Goal: Use online tool/utility: Utilize a website feature to perform a specific function

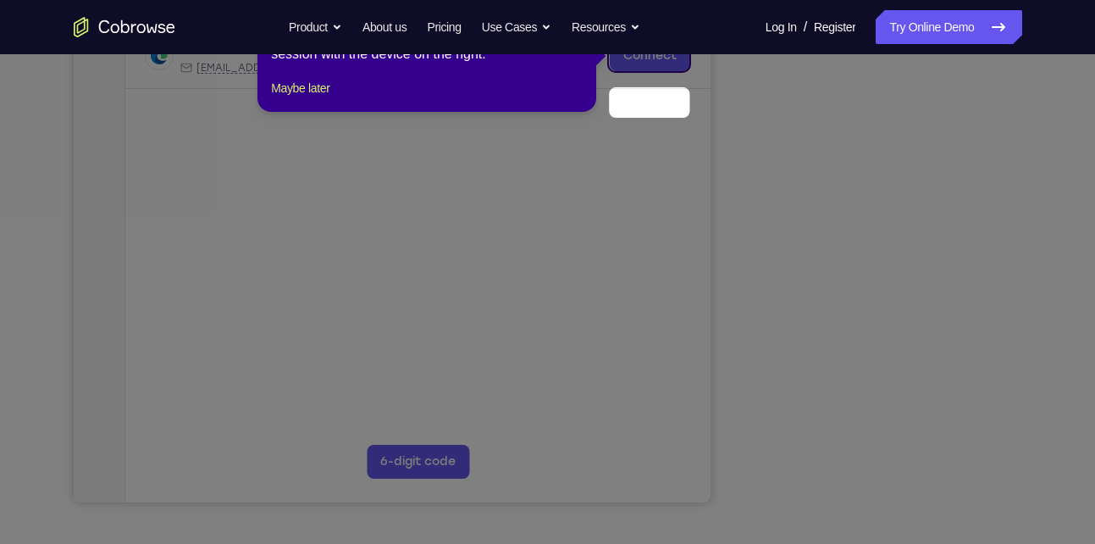
scroll to position [204, 0]
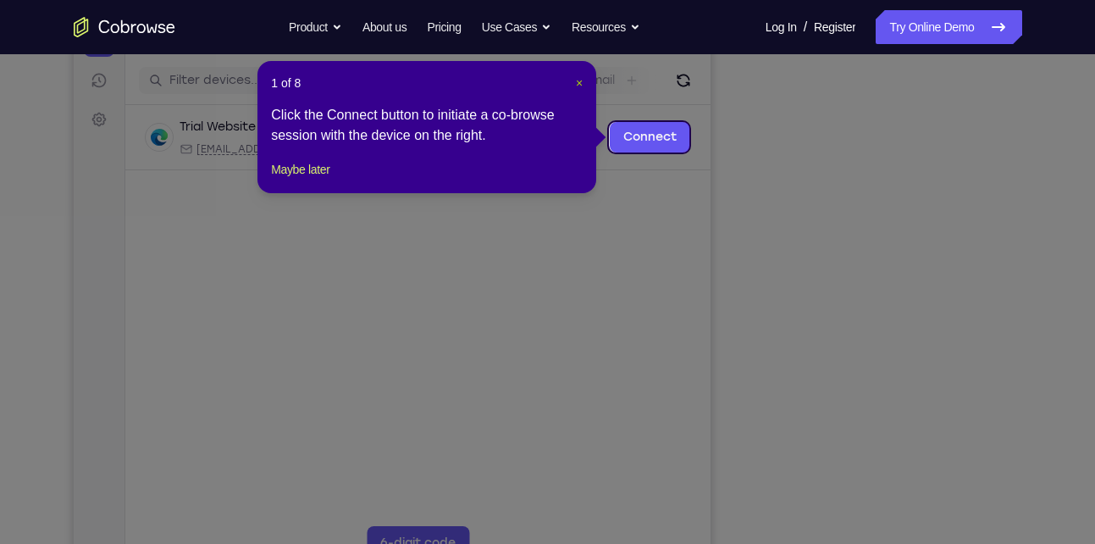
click at [578, 85] on span "×" at bounding box center [579, 83] width 7 height 14
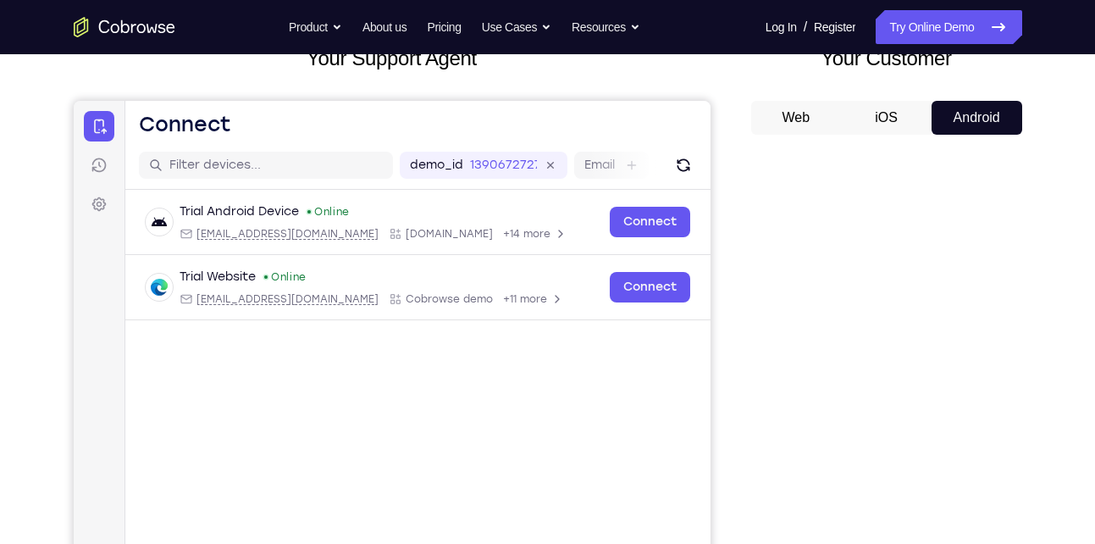
scroll to position [115, 0]
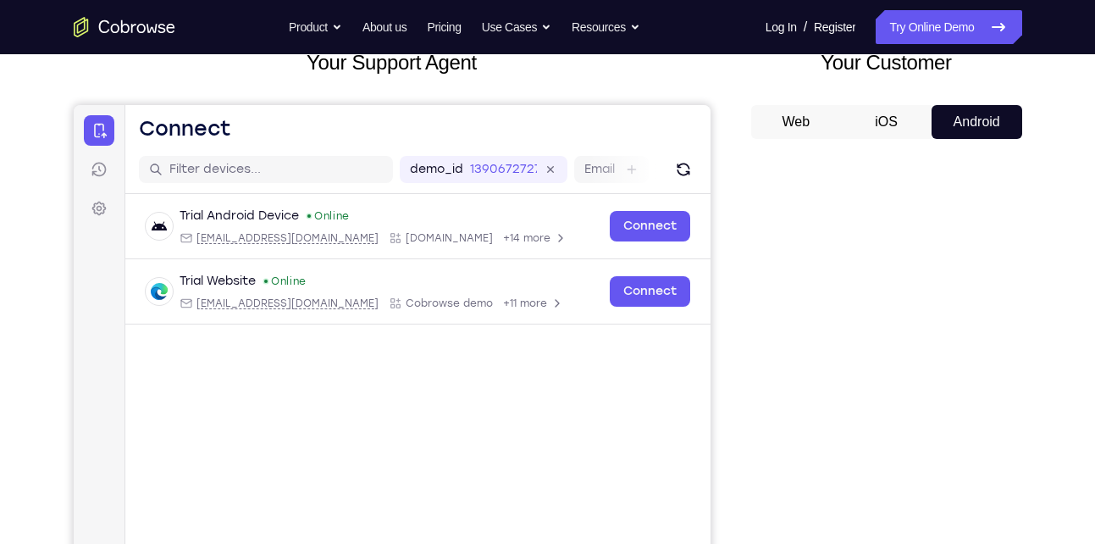
click at [863, 133] on button "iOS" at bounding box center [886, 122] width 91 height 34
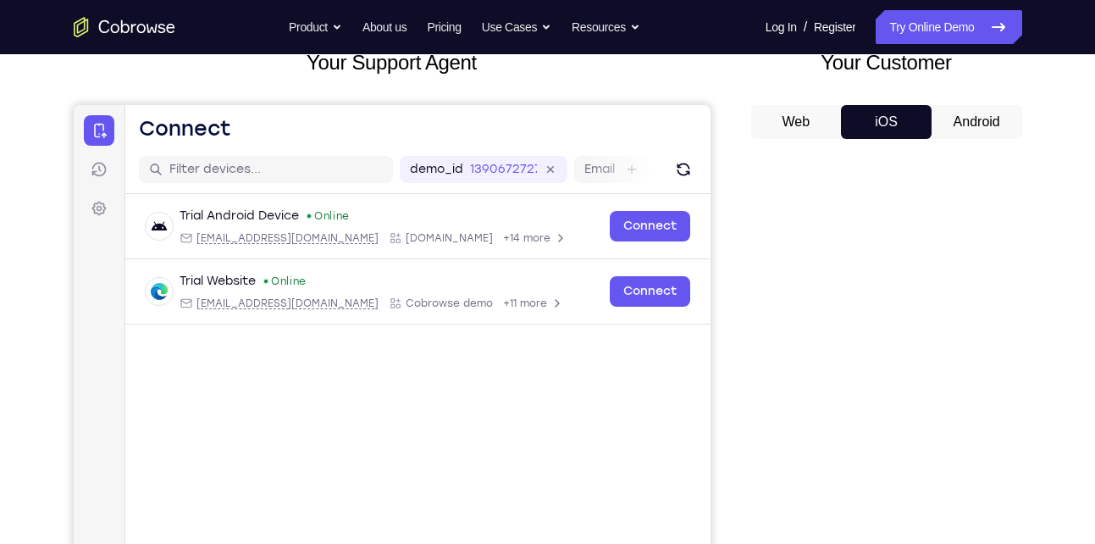
click at [958, 127] on button "Android" at bounding box center [977, 122] width 91 height 34
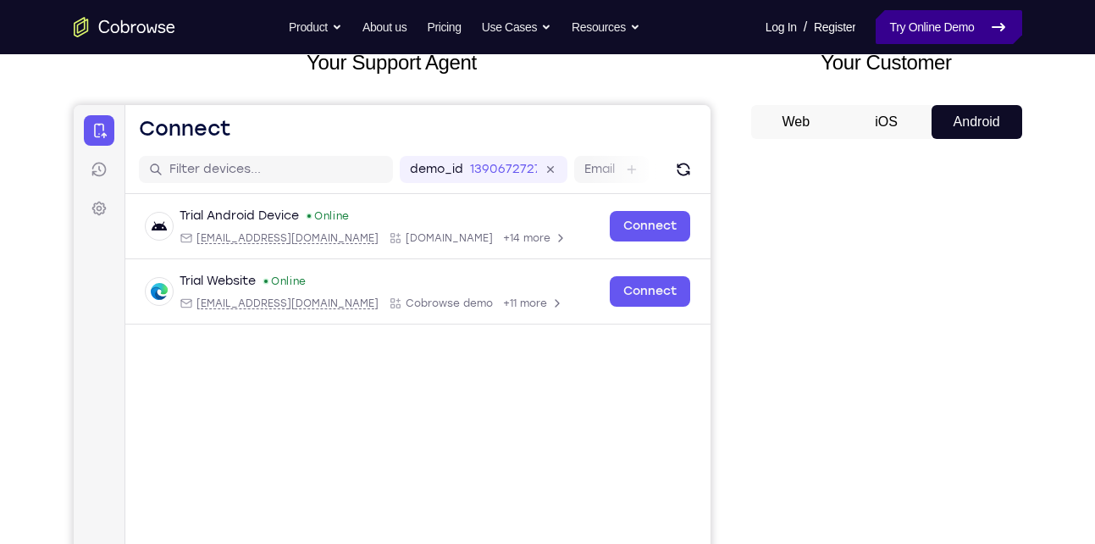
click at [937, 24] on link "Try Online Demo" at bounding box center [949, 27] width 146 height 34
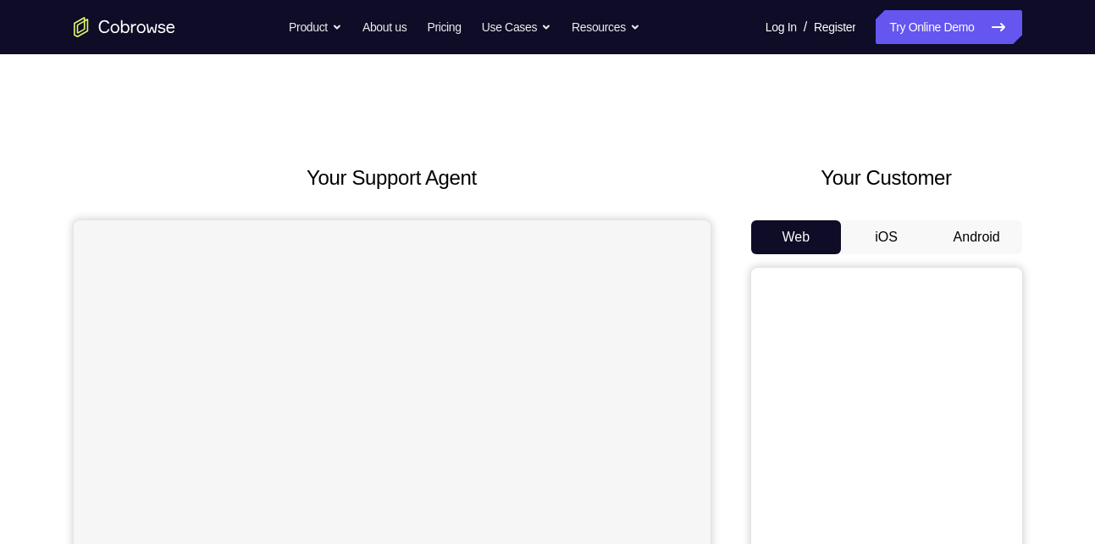
click at [976, 242] on button "Android" at bounding box center [977, 237] width 91 height 34
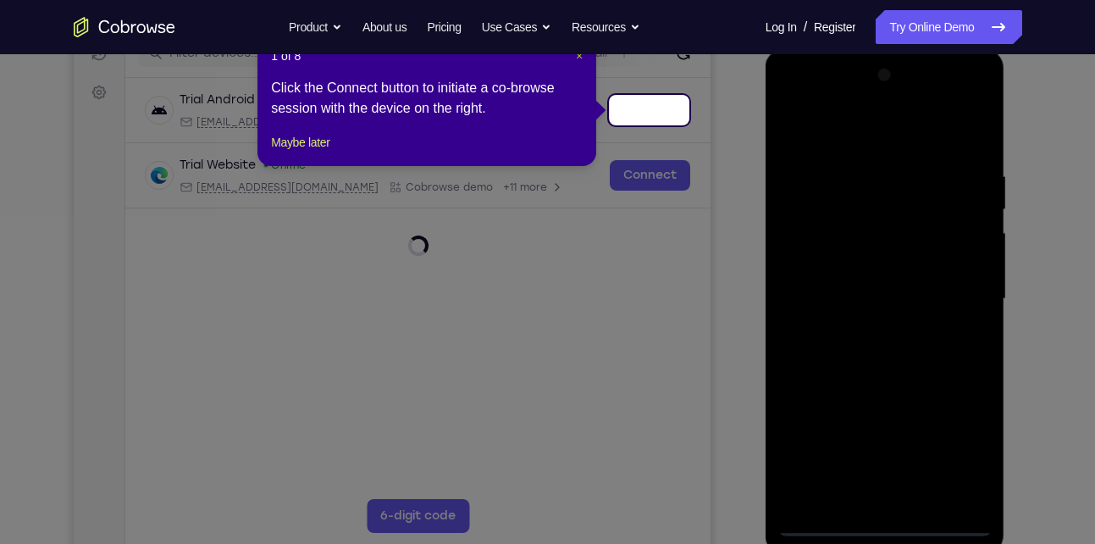
click at [581, 56] on span "×" at bounding box center [579, 56] width 7 height 14
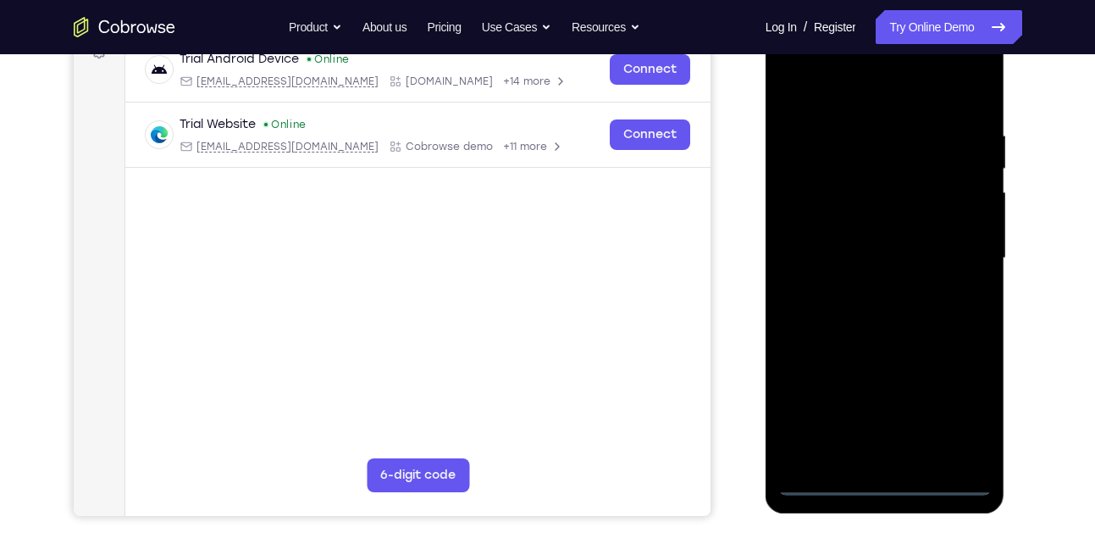
scroll to position [276, 0]
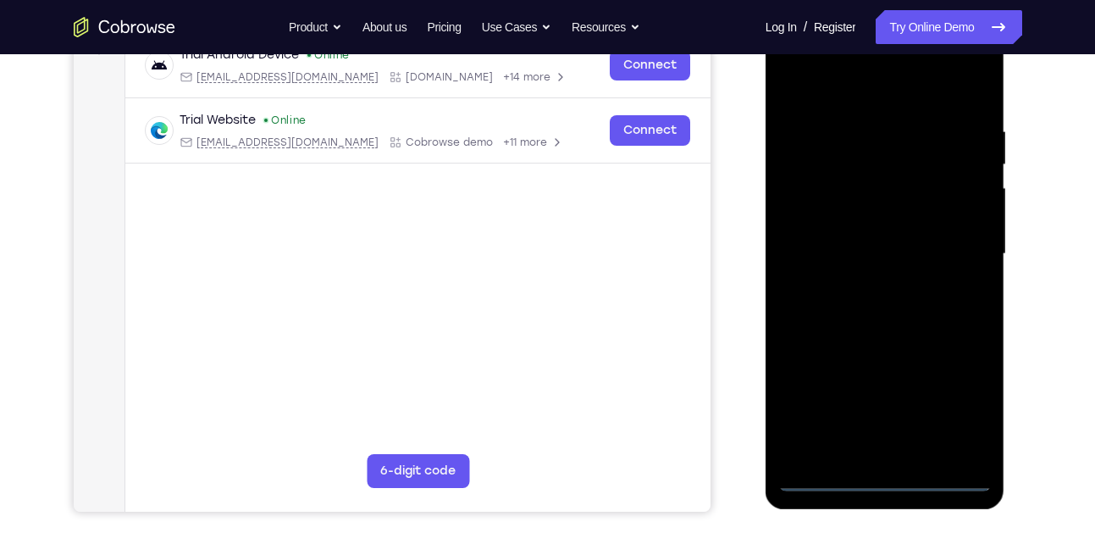
click at [839, 473] on div at bounding box center [884, 254] width 213 height 474
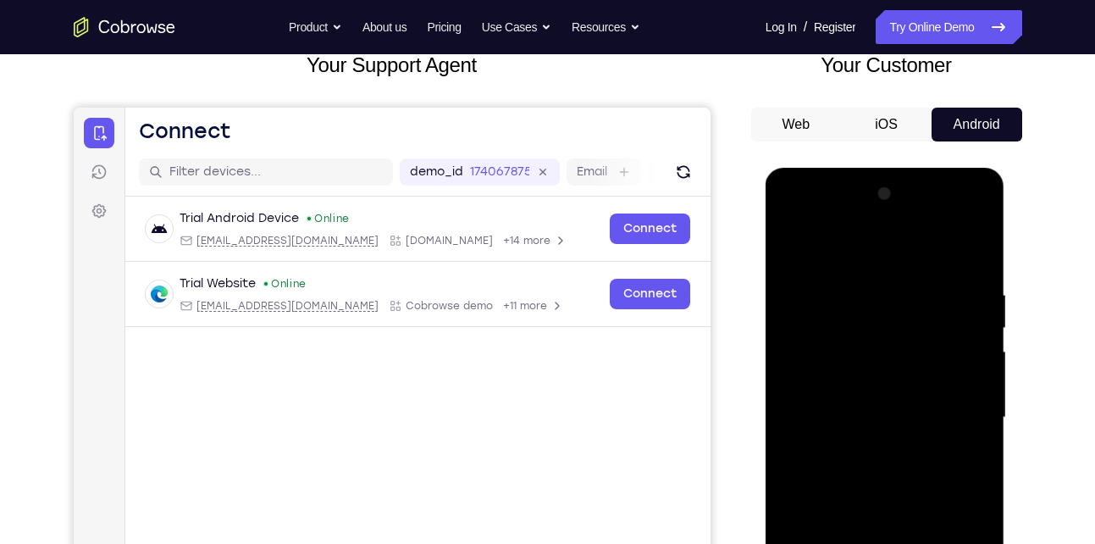
scroll to position [112, 0]
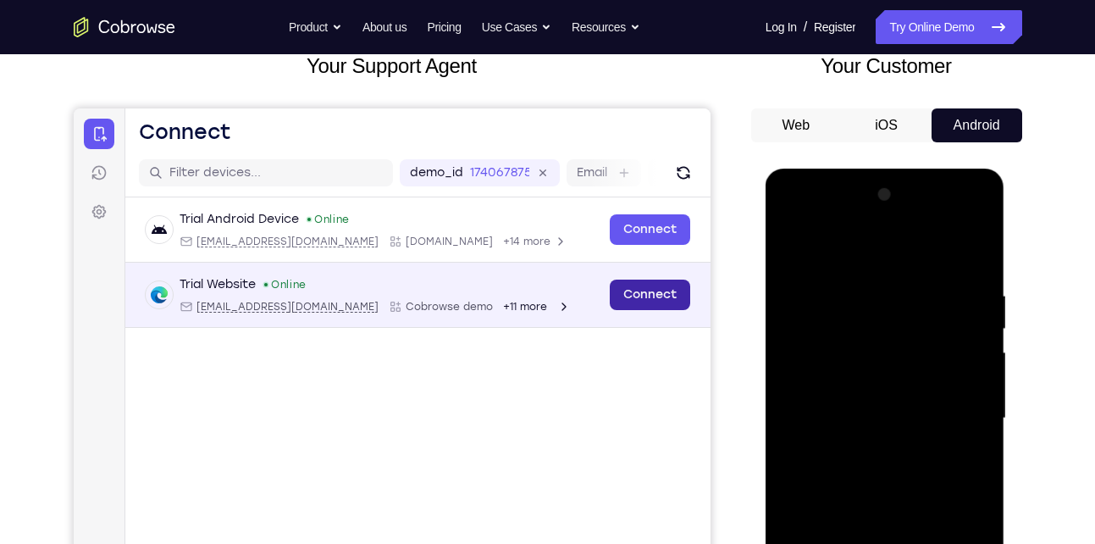
click at [630, 295] on link "Connect" at bounding box center [649, 295] width 80 height 30
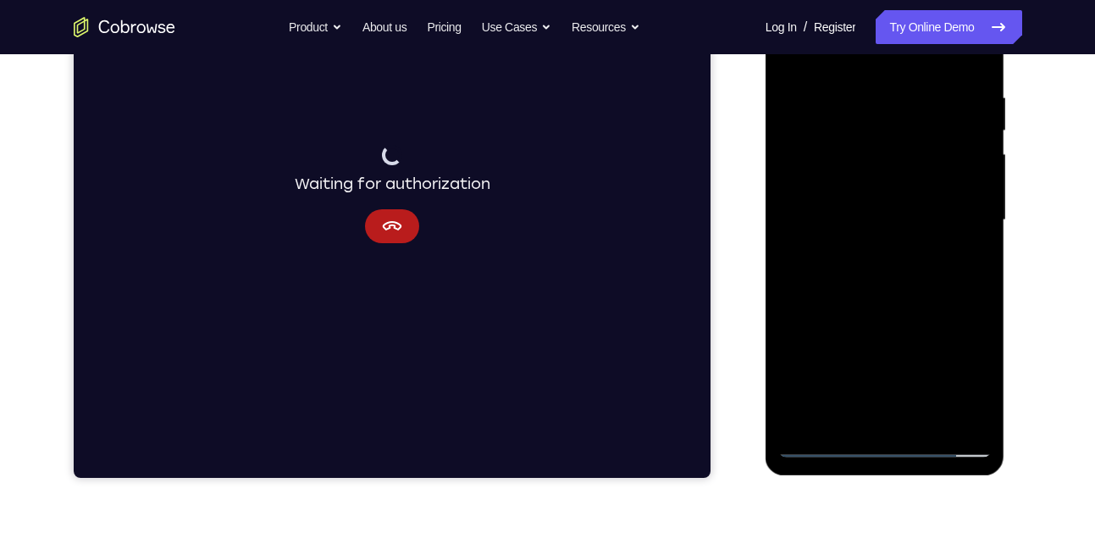
scroll to position [319, 0]
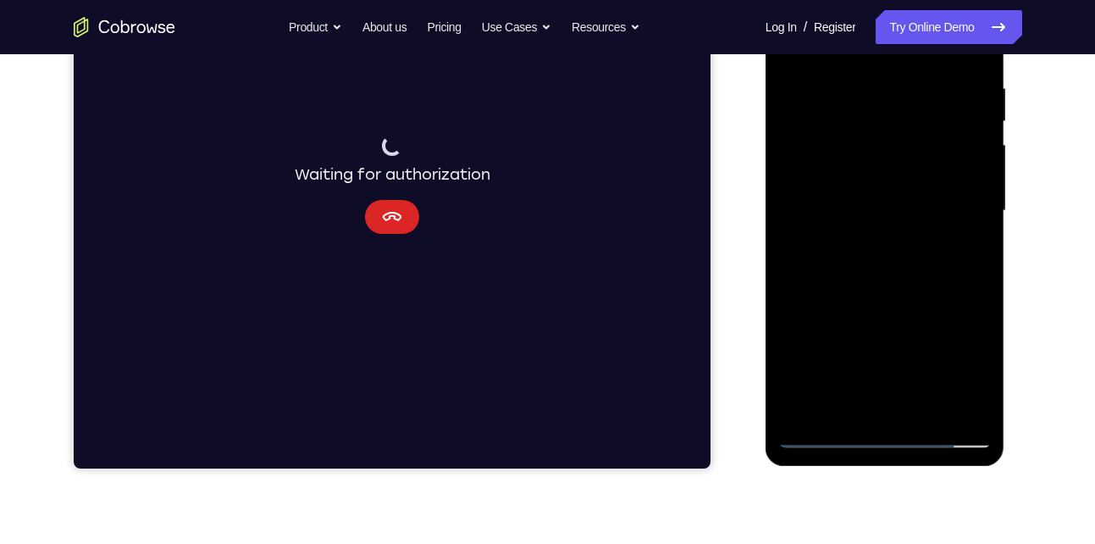
click at [371, 216] on button "Cancel" at bounding box center [391, 217] width 54 height 34
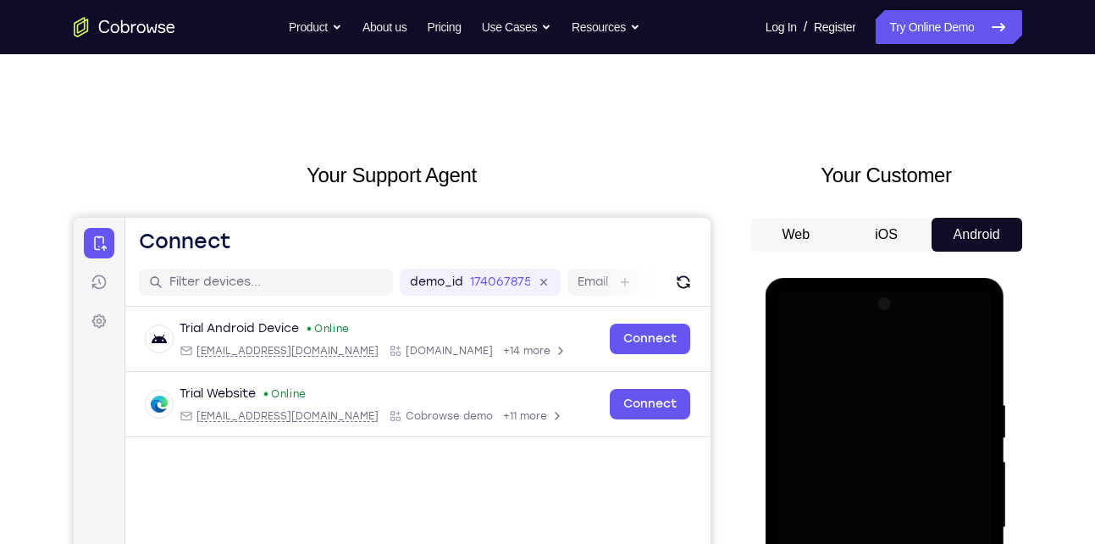
scroll to position [2, 0]
click at [85, 22] on icon "Go to the home page" at bounding box center [81, 27] width 14 height 20
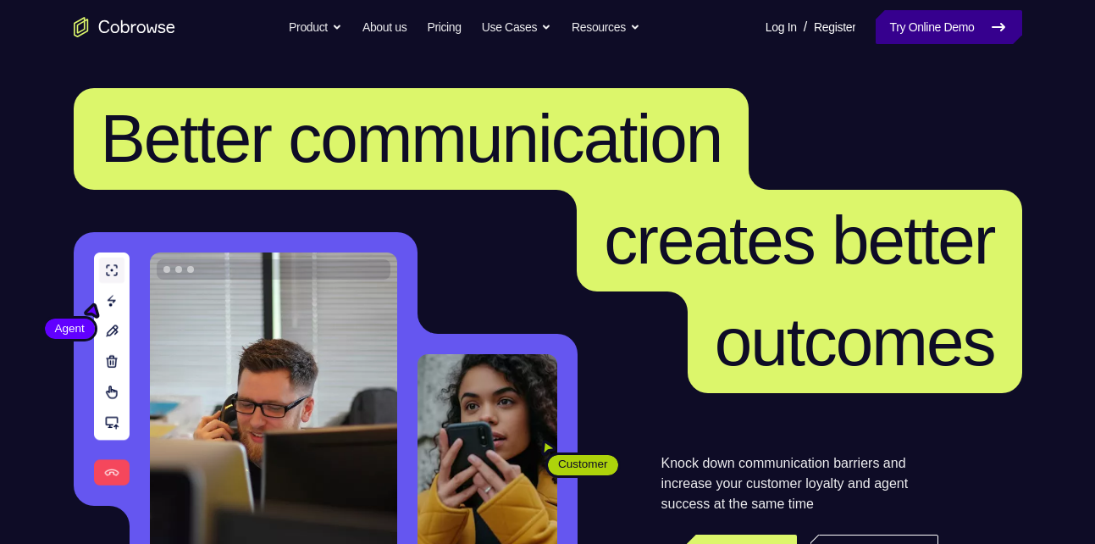
click at [977, 22] on link "Try Online Demo" at bounding box center [949, 27] width 146 height 34
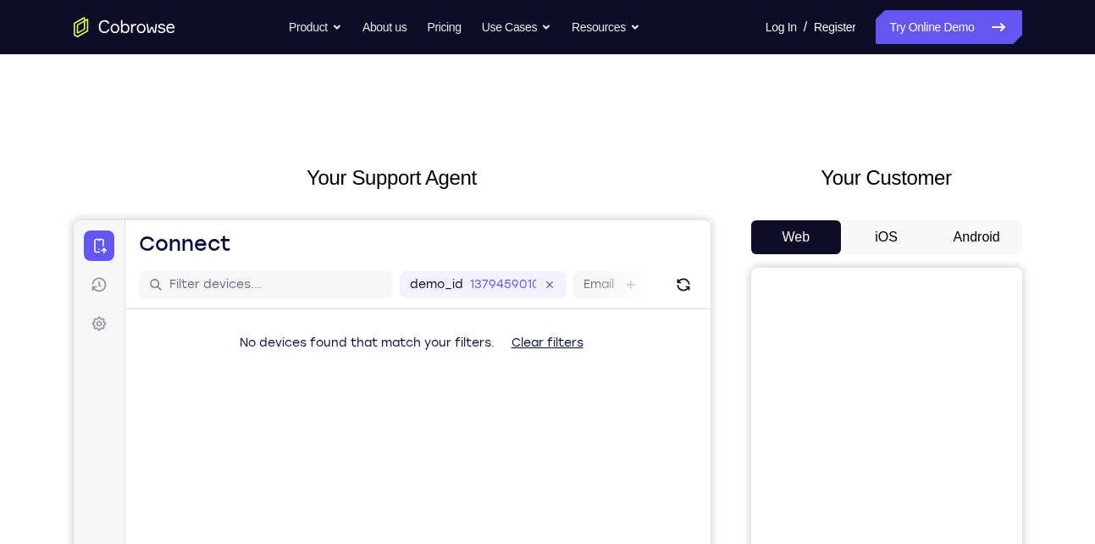
click at [976, 232] on button "Android" at bounding box center [977, 237] width 91 height 34
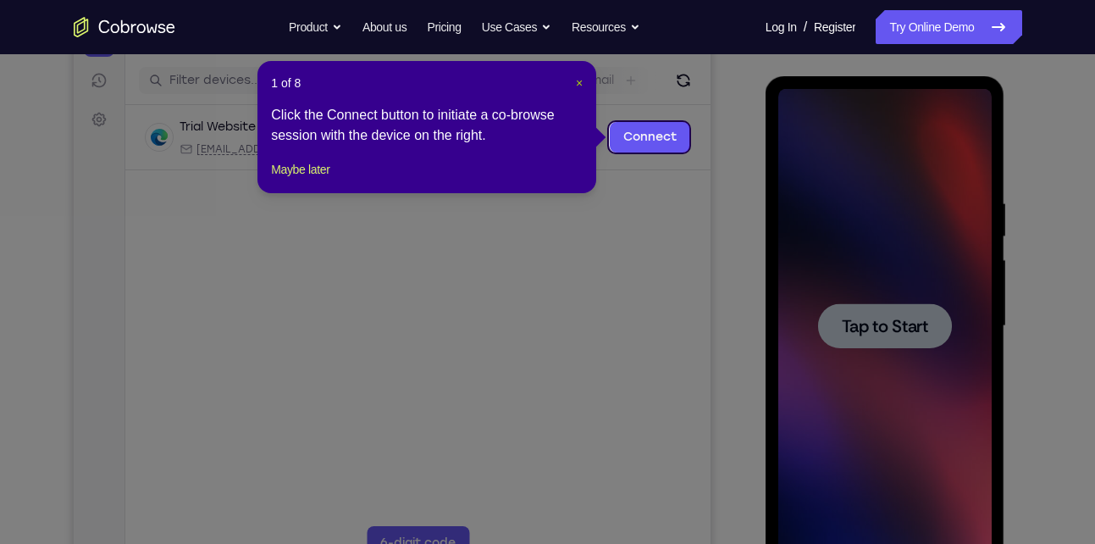
click at [579, 84] on span "×" at bounding box center [579, 83] width 7 height 14
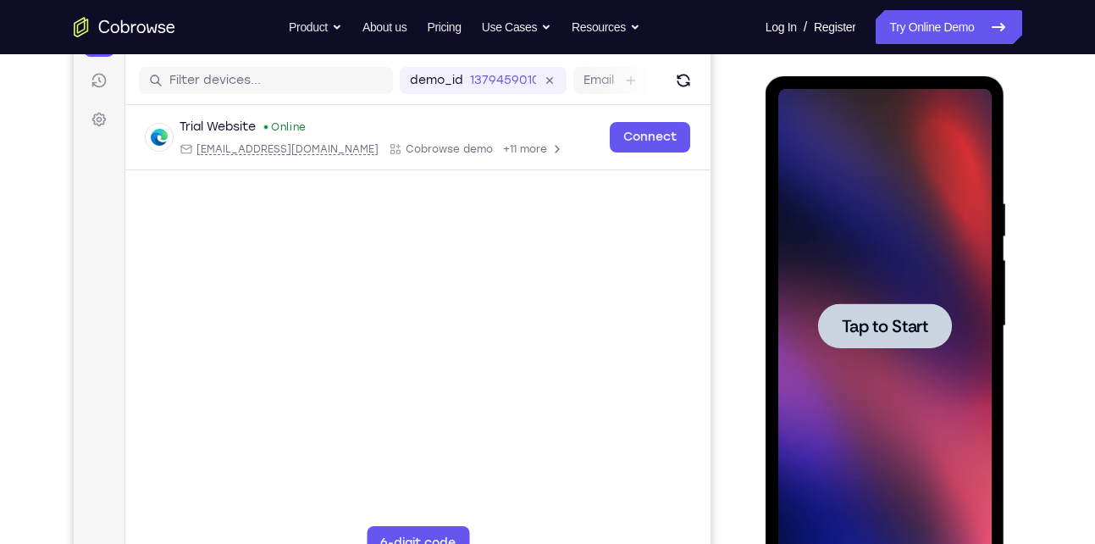
click at [873, 291] on div at bounding box center [884, 326] width 213 height 474
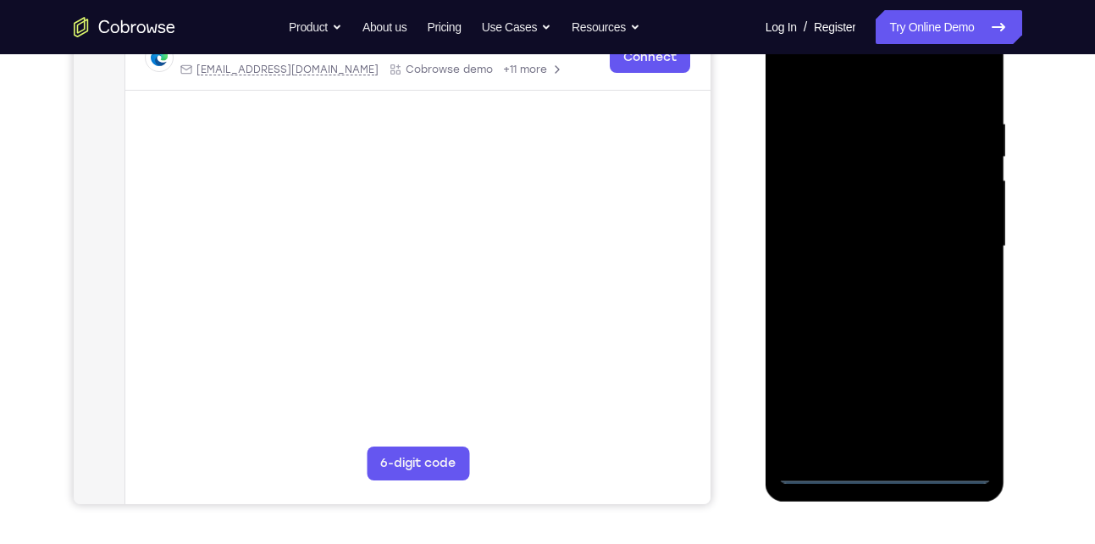
scroll to position [285, 0]
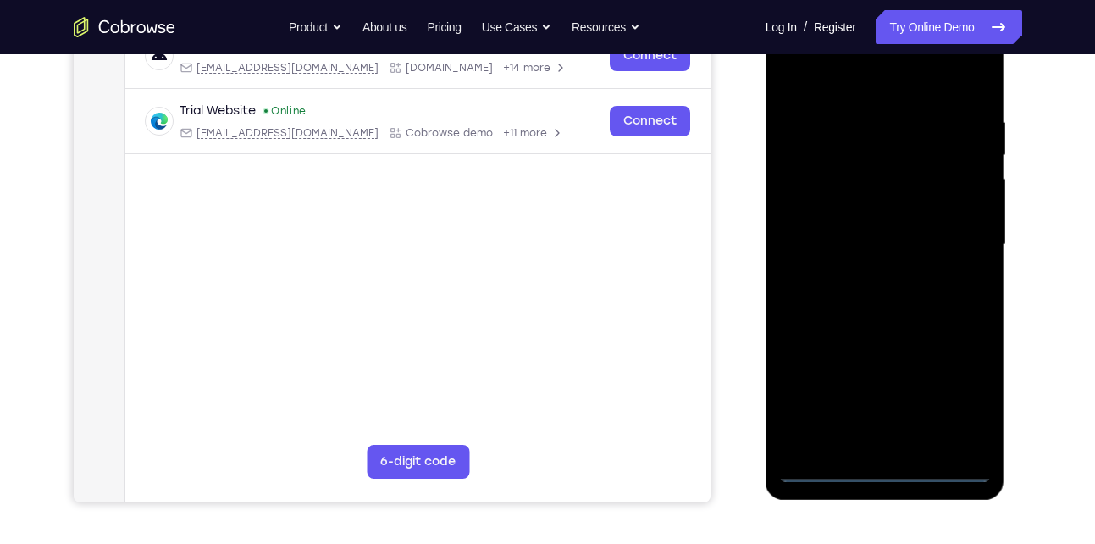
click at [891, 469] on div at bounding box center [884, 245] width 213 height 474
click at [921, 479] on div at bounding box center [884, 245] width 213 height 474
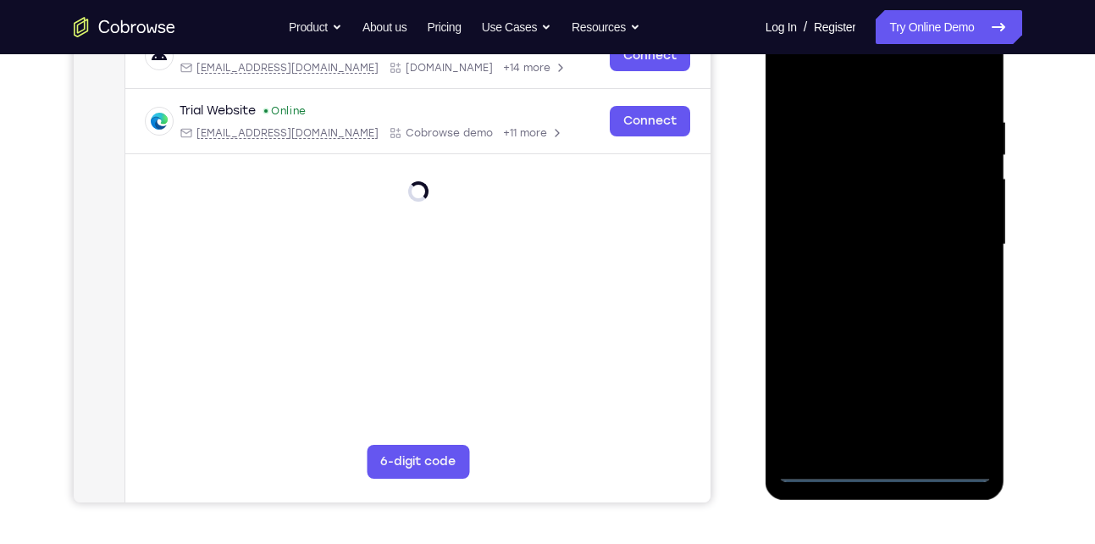
click at [841, 492] on div at bounding box center [886, 247] width 240 height 505
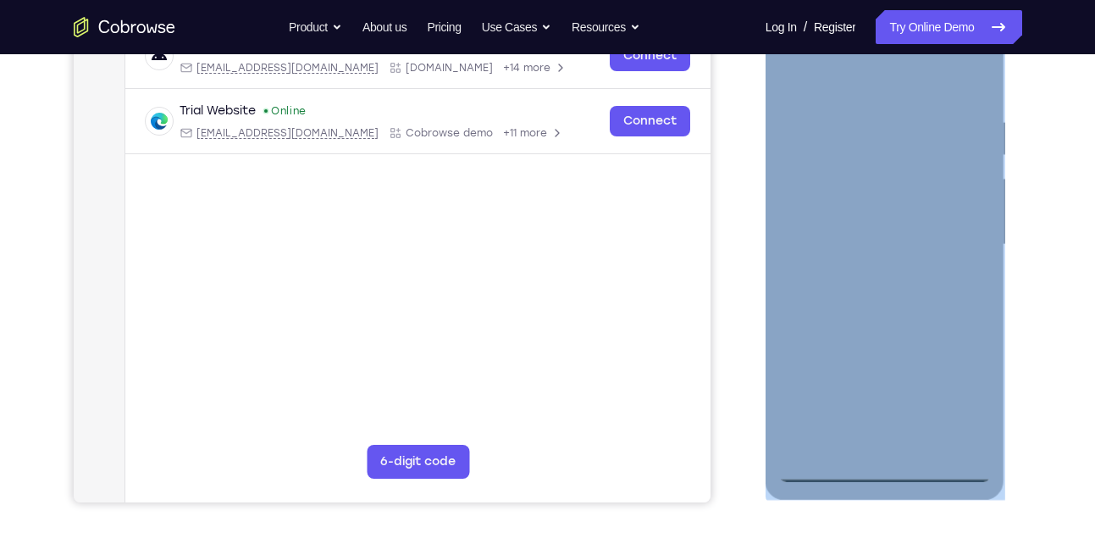
drag, startPoint x: 856, startPoint y: 484, endPoint x: 867, endPoint y: 230, distance: 254.3
click at [867, 230] on div at bounding box center [886, 247] width 240 height 505
click at [866, 235] on div at bounding box center [884, 245] width 213 height 474
click at [908, 192] on div at bounding box center [884, 245] width 213 height 474
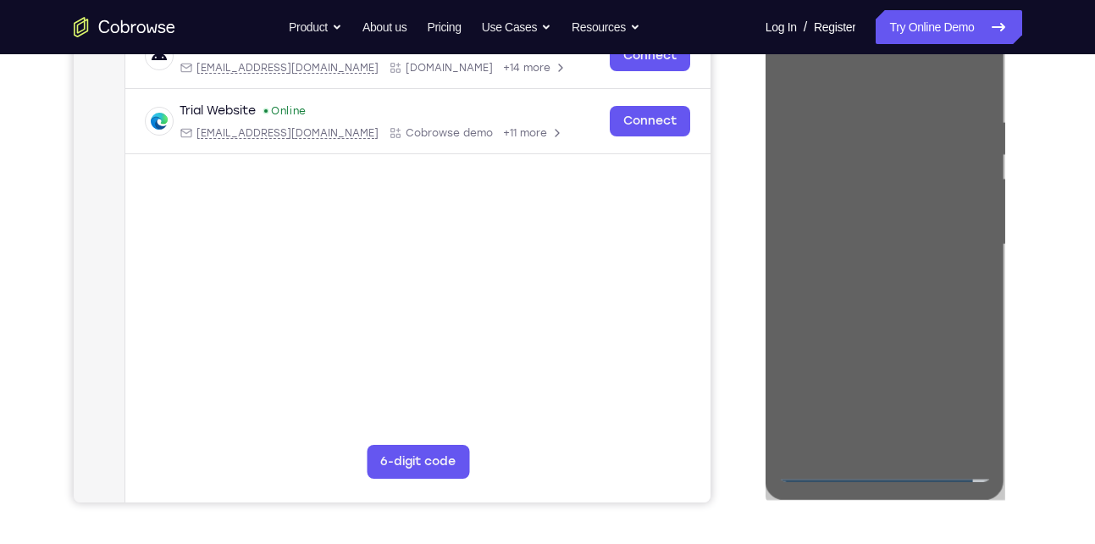
click at [1043, 374] on div "Your Support Agent Your Customer Web iOS Android Next Steps We’d be happy to gi…" at bounding box center [548, 327] width 1084 height 1117
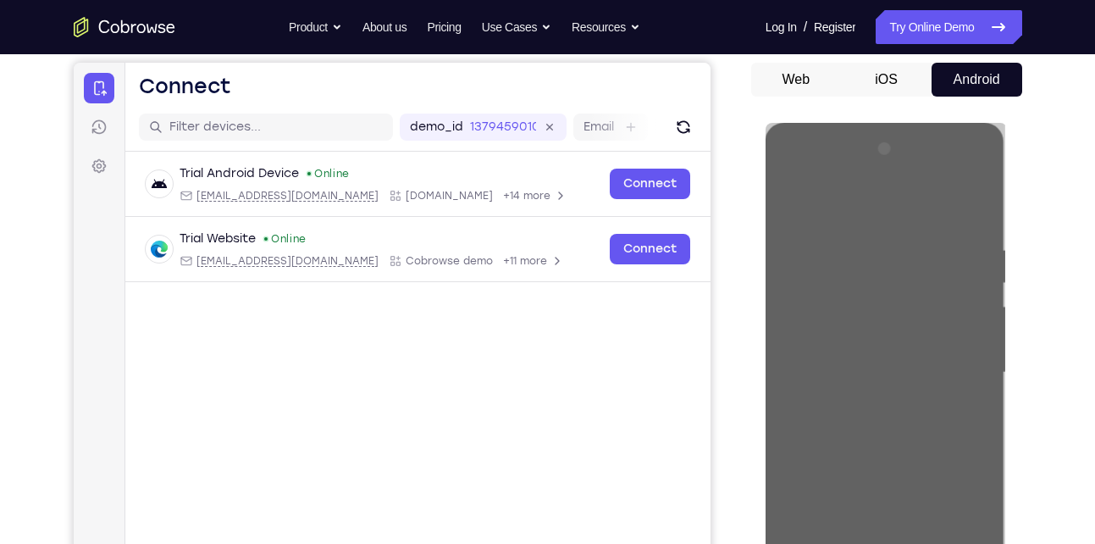
scroll to position [157, 0]
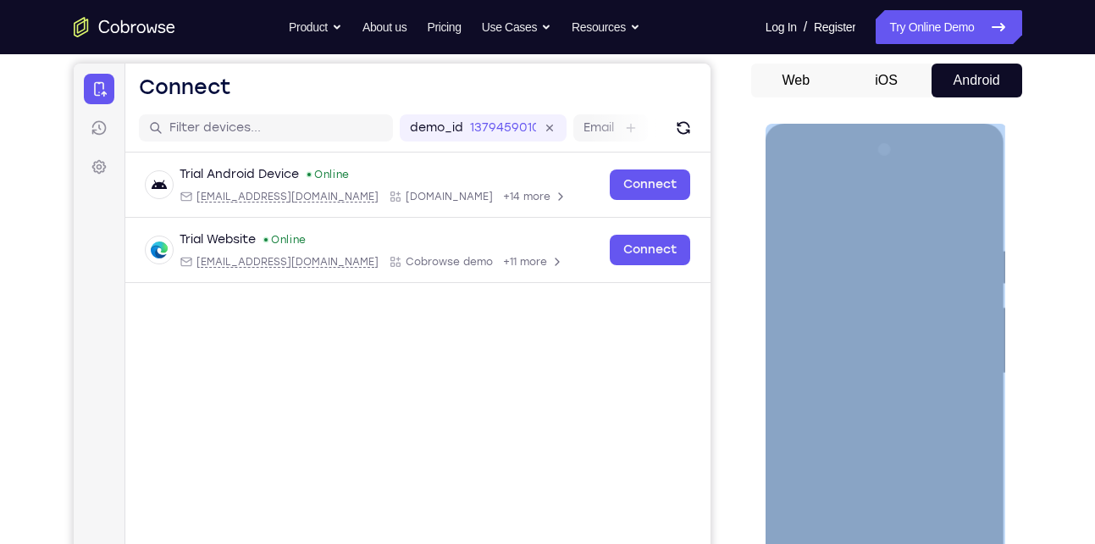
drag, startPoint x: 945, startPoint y: 440, endPoint x: 945, endPoint y: 312, distance: 128.7
click at [945, 312] on div at bounding box center [884, 373] width 213 height 474
click at [944, 313] on div at bounding box center [884, 373] width 213 height 474
click at [790, 324] on div at bounding box center [884, 373] width 213 height 474
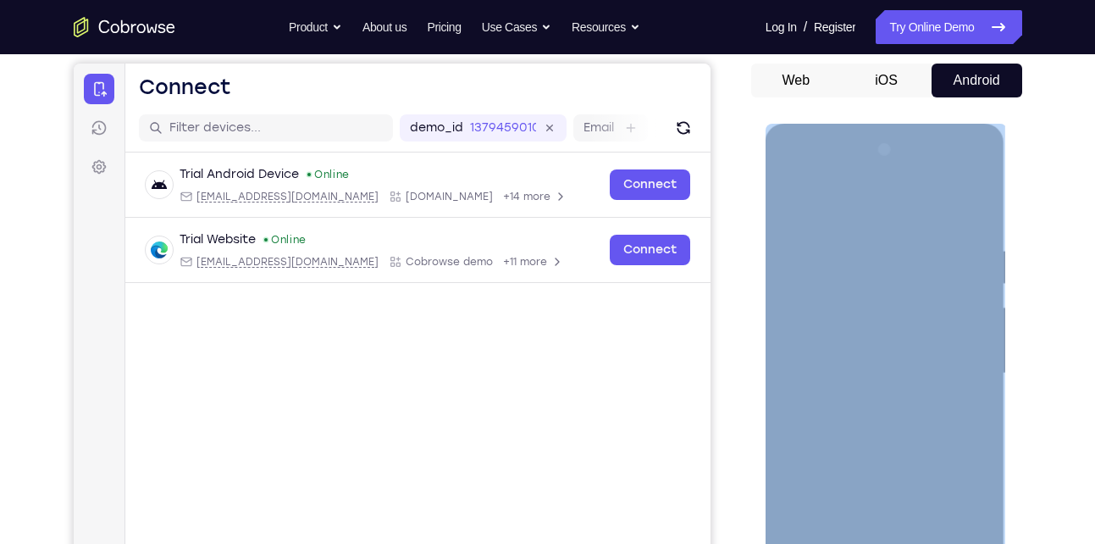
click at [1003, 324] on div at bounding box center [886, 376] width 240 height 505
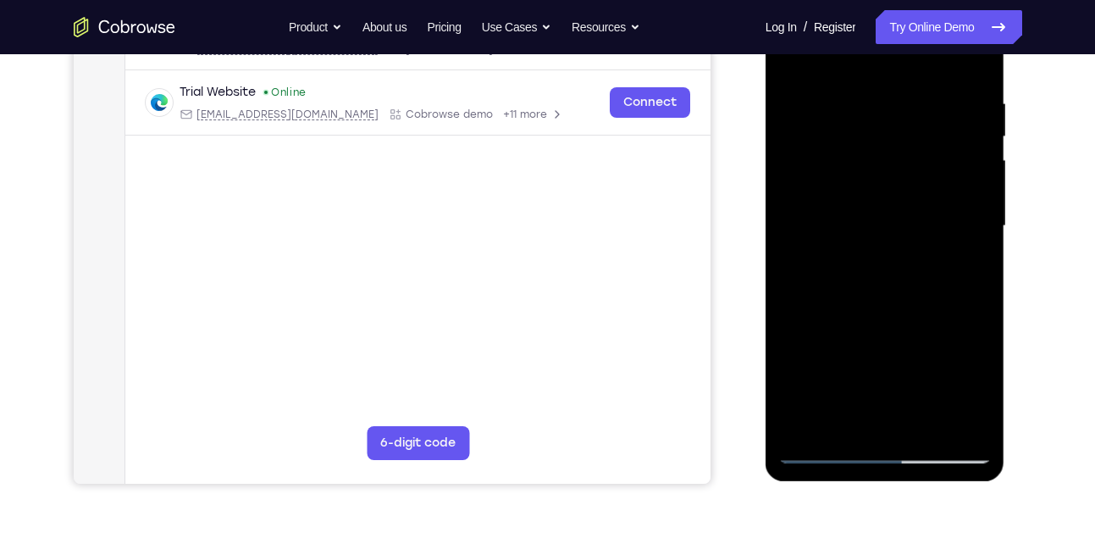
scroll to position [305, 0]
click at [873, 438] on div at bounding box center [884, 225] width 213 height 474
click at [893, 452] on div at bounding box center [884, 225] width 213 height 474
click at [837, 461] on div at bounding box center [884, 225] width 213 height 474
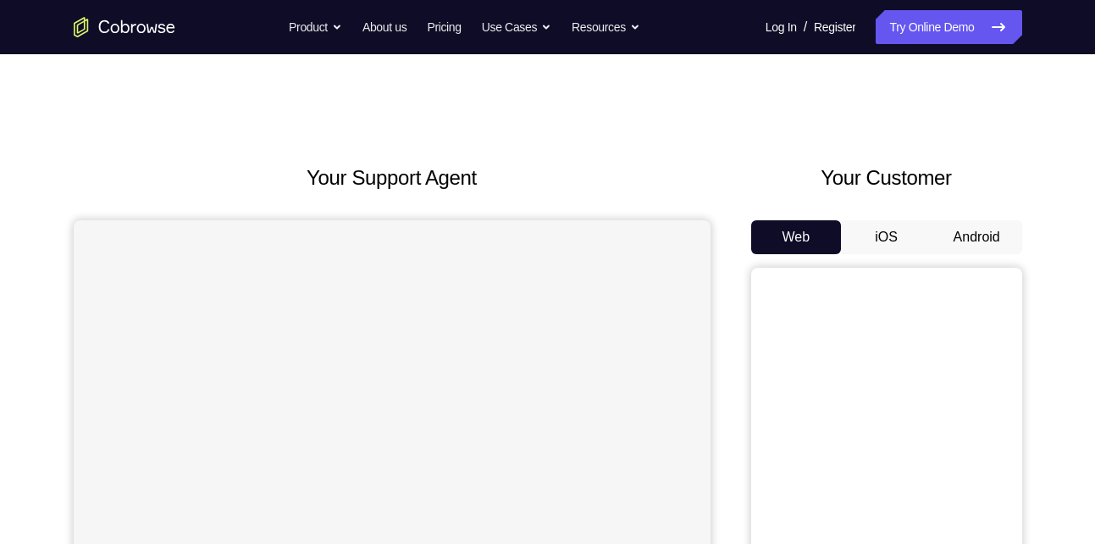
click at [985, 213] on div "Your Customer Web iOS Android" at bounding box center [886, 476] width 271 height 626
click at [987, 231] on button "Android" at bounding box center [977, 237] width 91 height 34
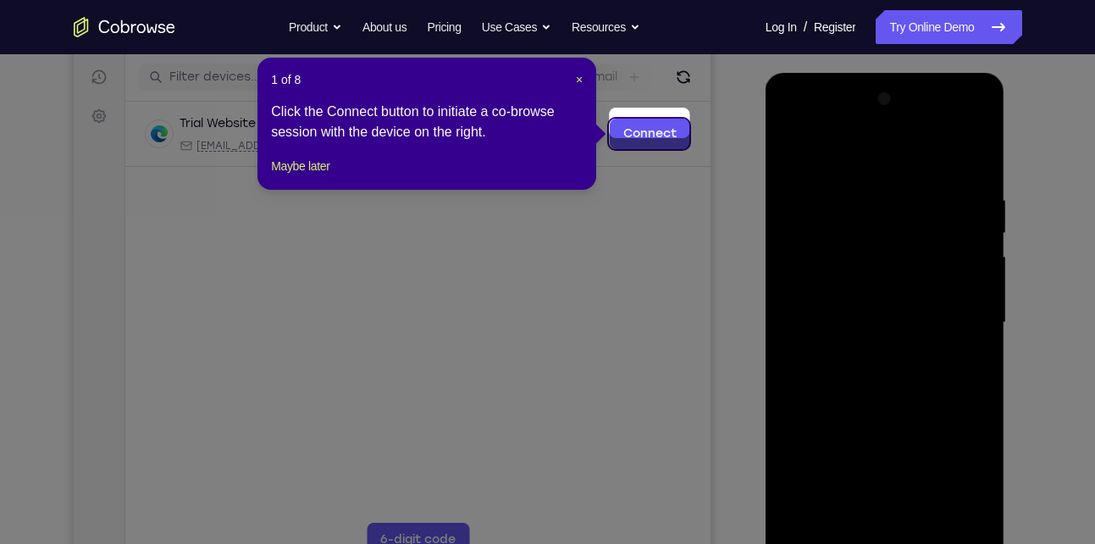
scroll to position [205, 0]
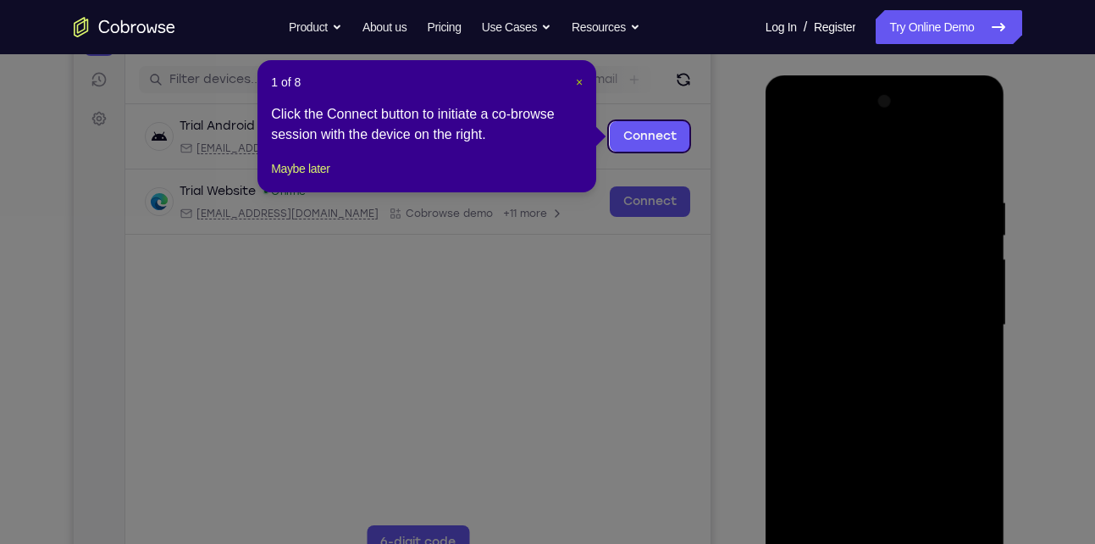
click at [580, 80] on span "×" at bounding box center [579, 82] width 7 height 14
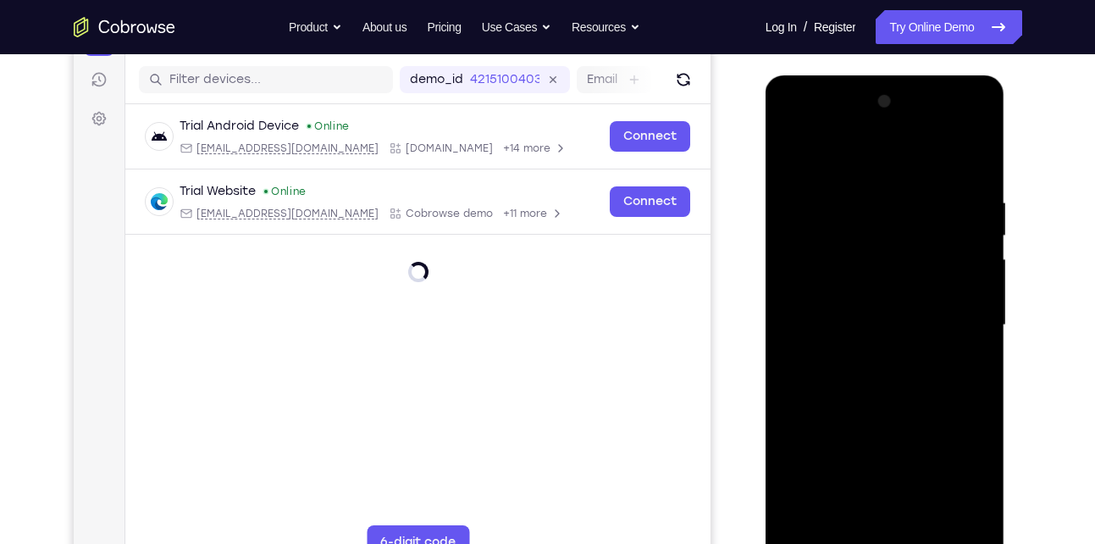
click at [858, 345] on div at bounding box center [884, 325] width 213 height 474
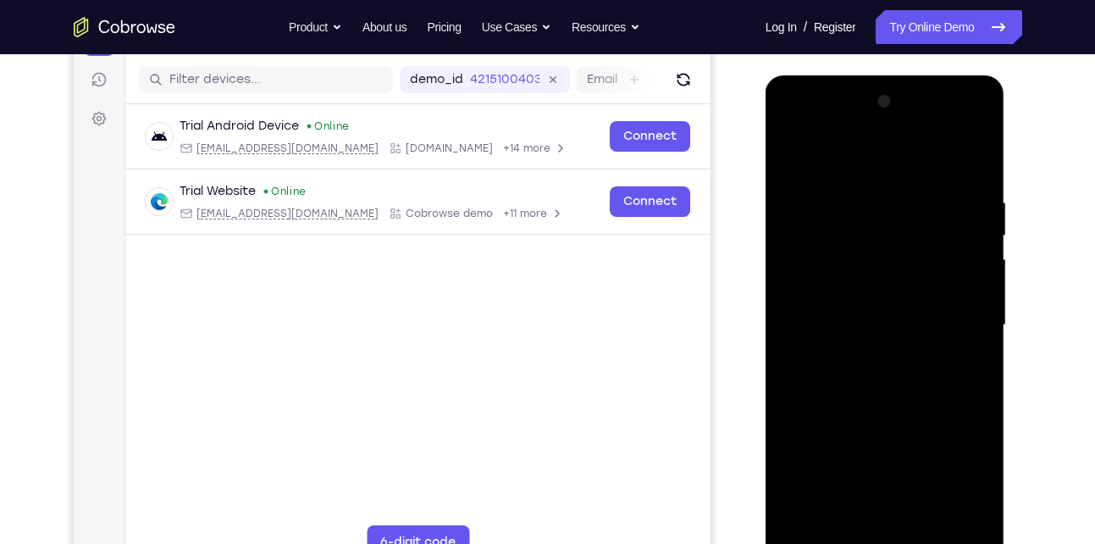
click at [858, 345] on div at bounding box center [884, 325] width 213 height 474
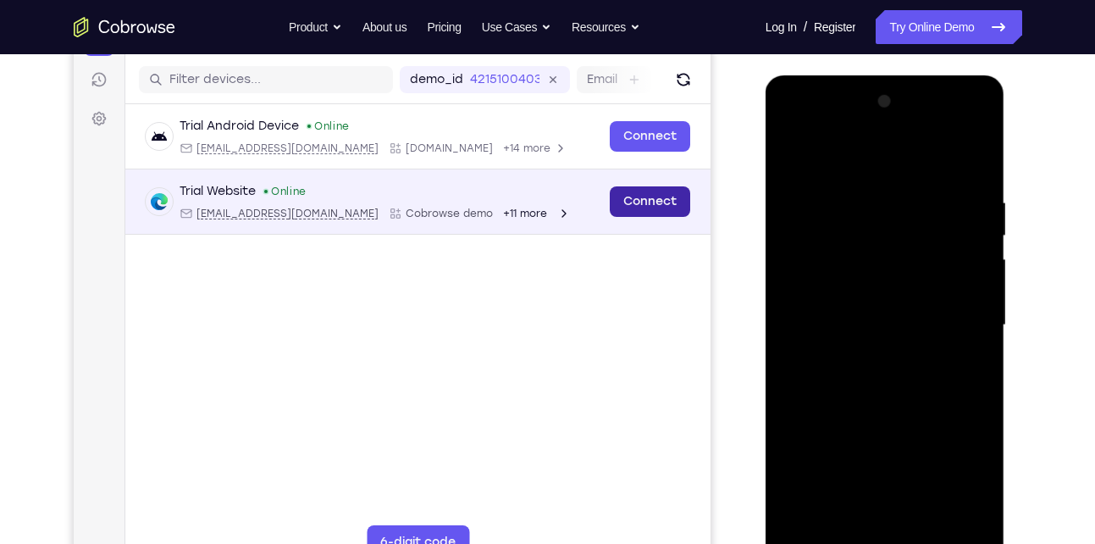
click at [644, 190] on link "Connect" at bounding box center [649, 201] width 80 height 30
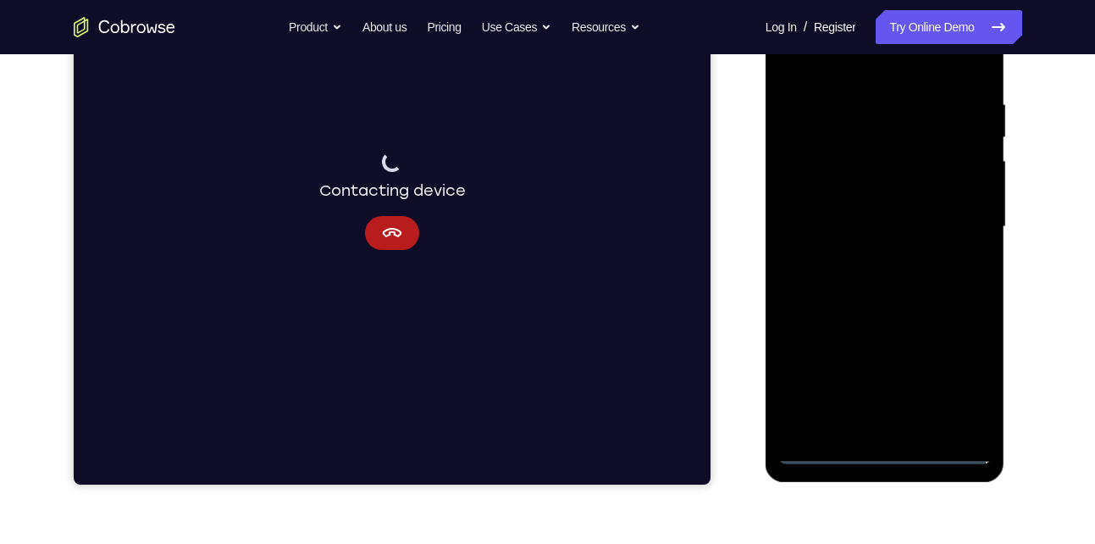
scroll to position [304, 0]
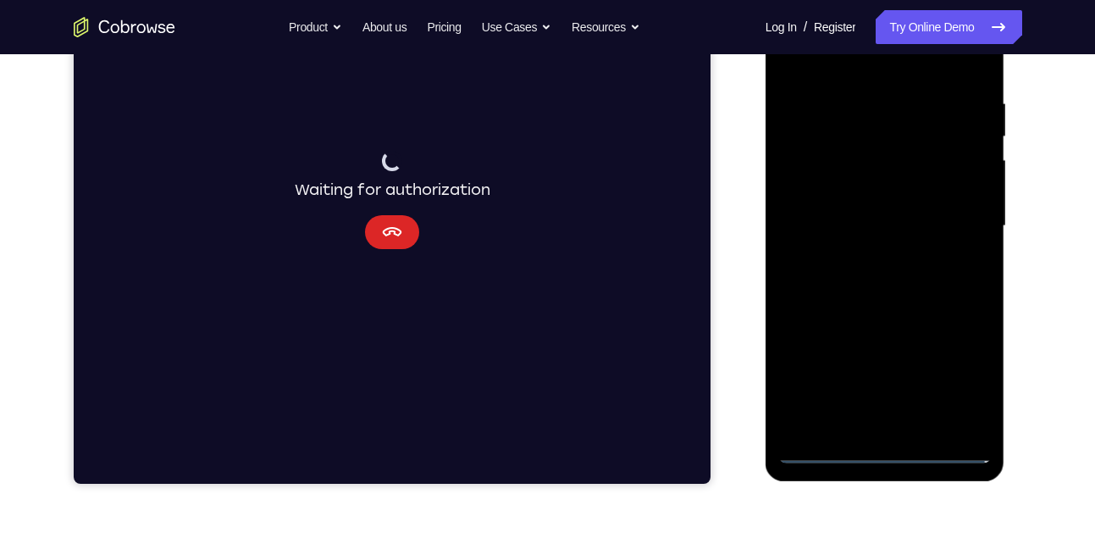
click at [378, 234] on button "Cancel" at bounding box center [391, 232] width 54 height 34
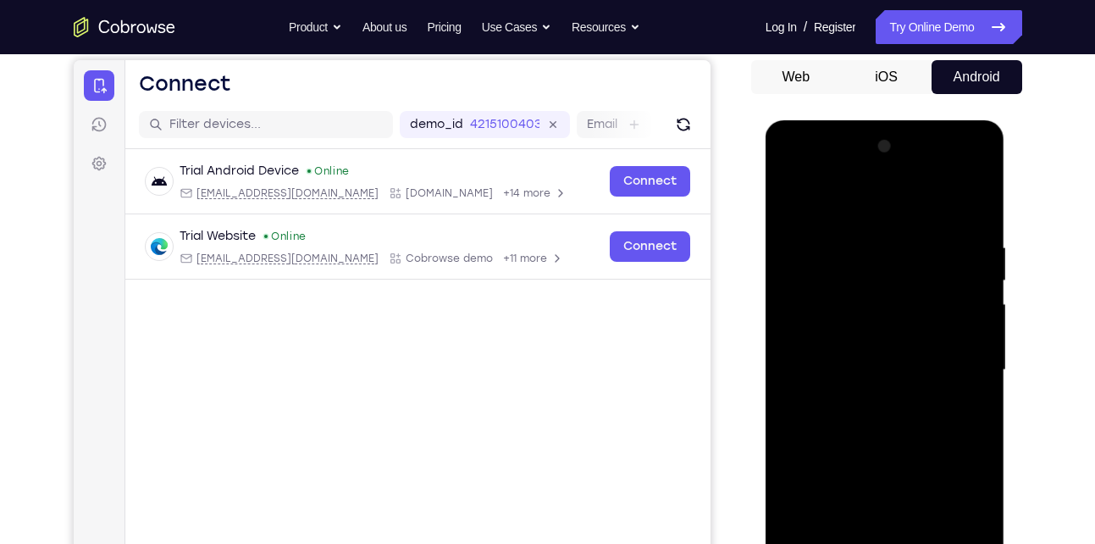
scroll to position [58, 0]
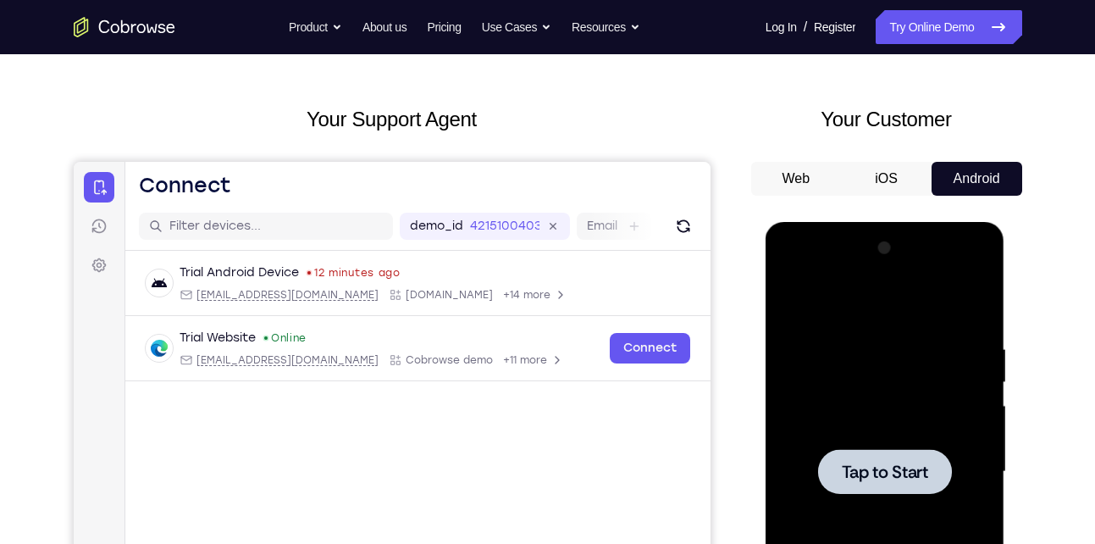
click at [869, 468] on span "Tap to Start" at bounding box center [885, 471] width 86 height 17
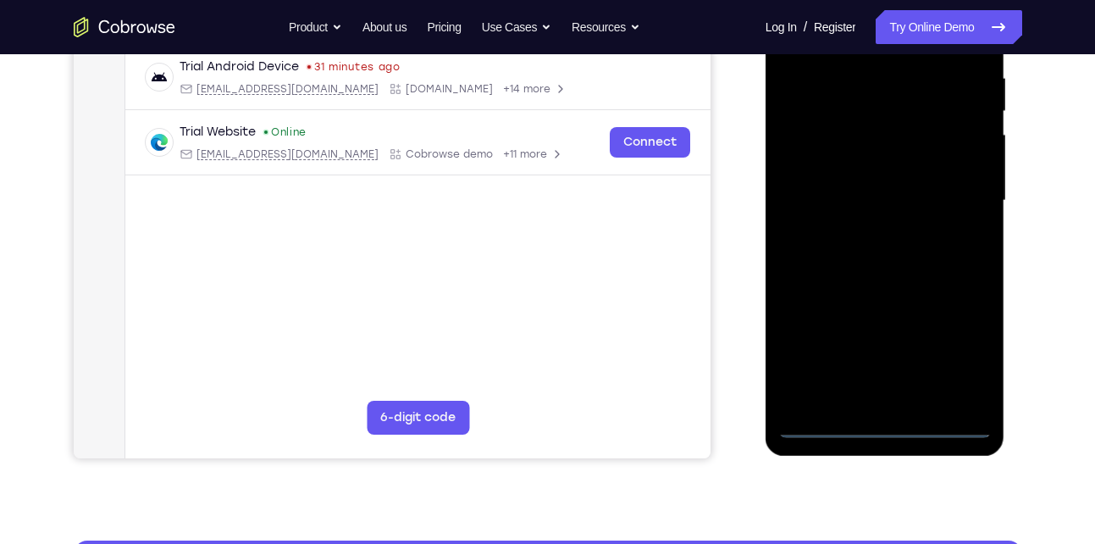
scroll to position [329, 0]
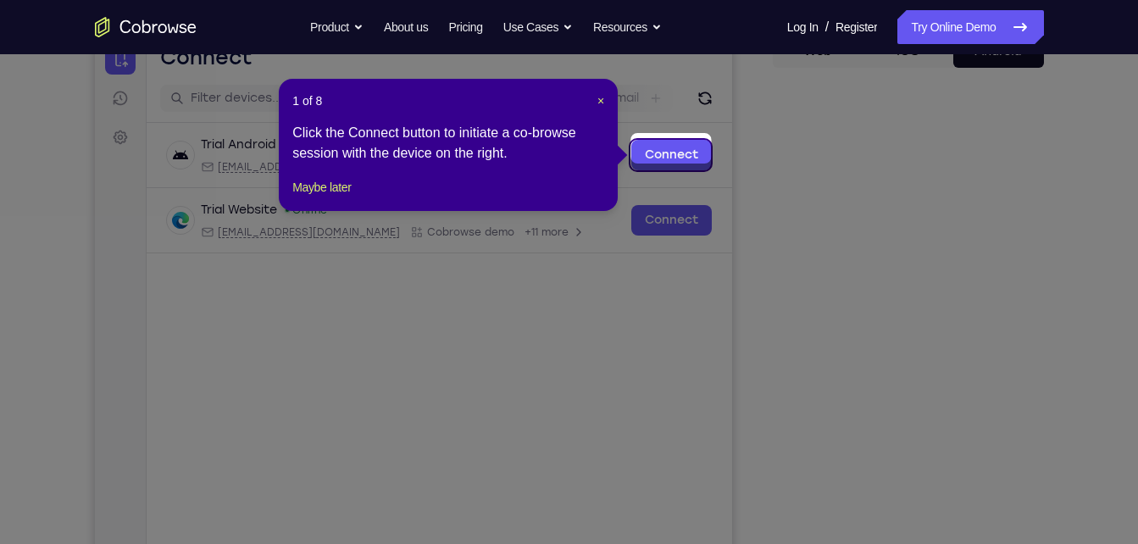
scroll to position [185, 0]
click at [597, 99] on span "×" at bounding box center [600, 102] width 7 height 14
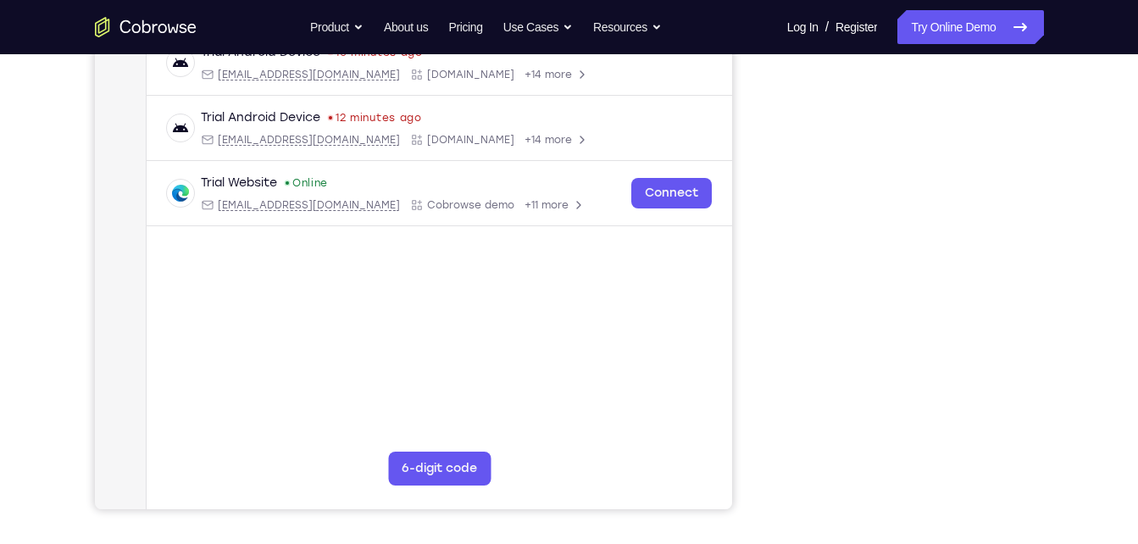
scroll to position [247, 0]
